Goal: Task Accomplishment & Management: Manage account settings

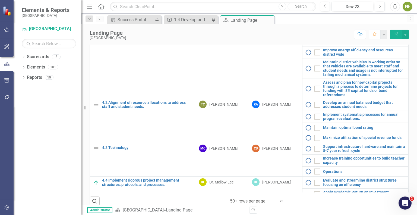
scroll to position [625, 0]
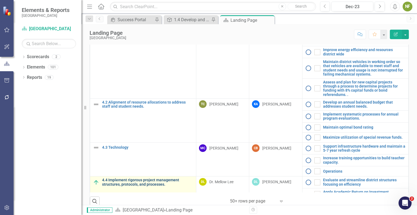
click at [131, 183] on link "4.4 Implement rigorous project management structures, protocols, and processes." at bounding box center [147, 182] width 91 height 8
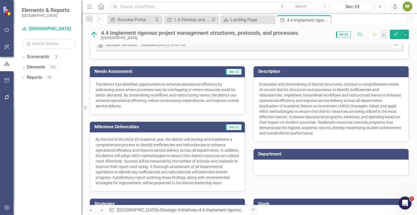
scroll to position [112, 0]
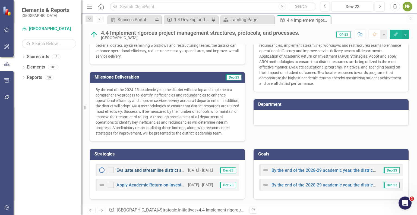
click at [165, 171] on link "Evaluate and streamline district structures focusing on efficiency" at bounding box center [179, 169] width 126 height 5
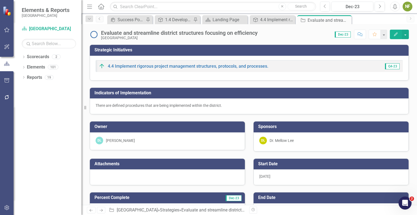
checkbox input "true"
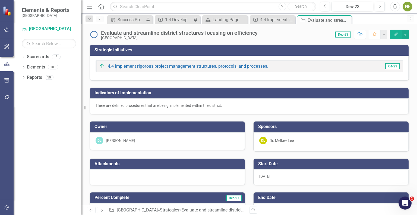
checkbox input "true"
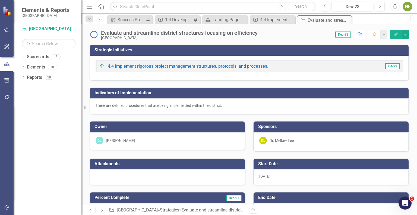
checkbox input "true"
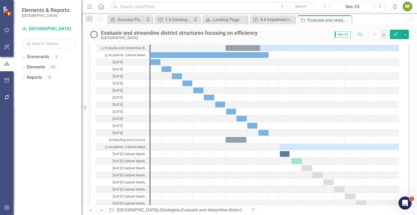
scroll to position [1020, 0]
click at [272, 102] on div at bounding box center [274, 104] width 11 height 7
